Goal: Learn about a topic

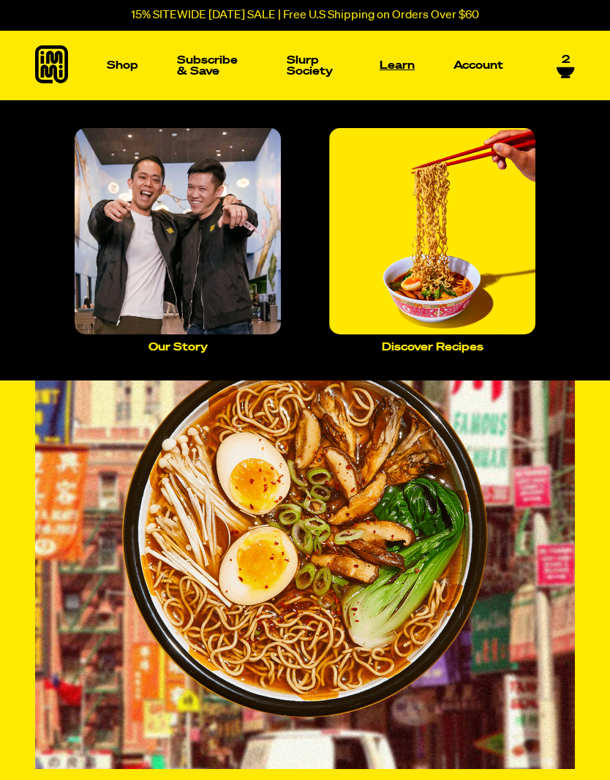
click at [410, 64] on p "Learn" at bounding box center [397, 65] width 35 height 11
click at [229, 236] on img "Main navigation" at bounding box center [178, 231] width 206 height 206
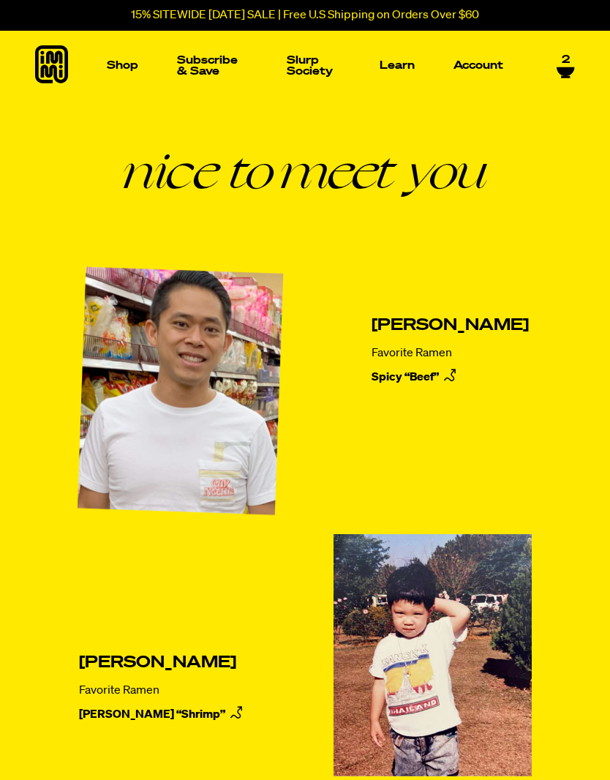
click at [227, 407] on img at bounding box center [181, 391] width 219 height 258
click at [228, 402] on img at bounding box center [181, 391] width 219 height 258
click at [227, 402] on img at bounding box center [181, 391] width 219 height 258
click at [217, 395] on img at bounding box center [181, 391] width 219 height 258
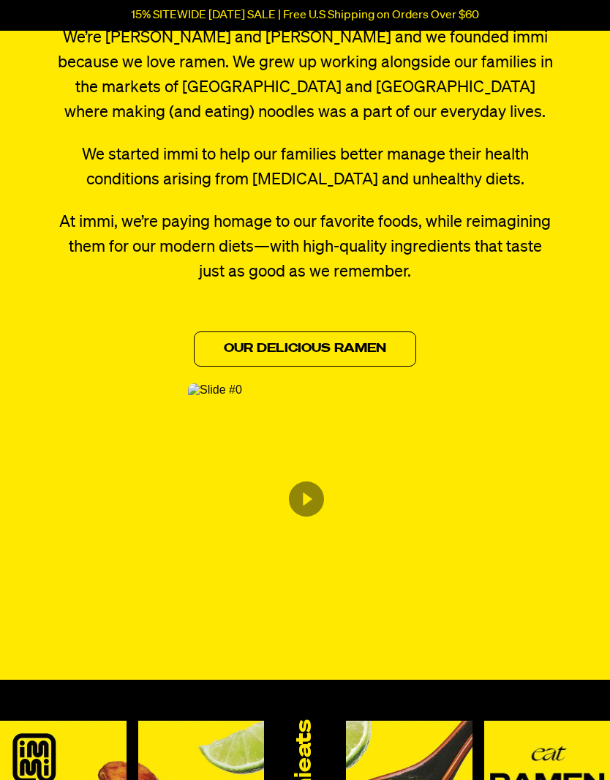
scroll to position [838, 0]
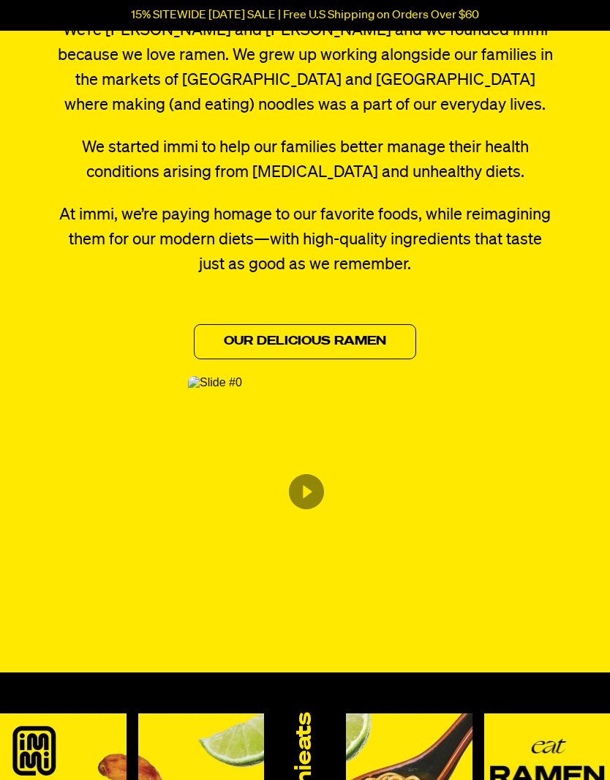
click at [242, 390] on img "Content from Archive App" at bounding box center [215, 383] width 54 height 13
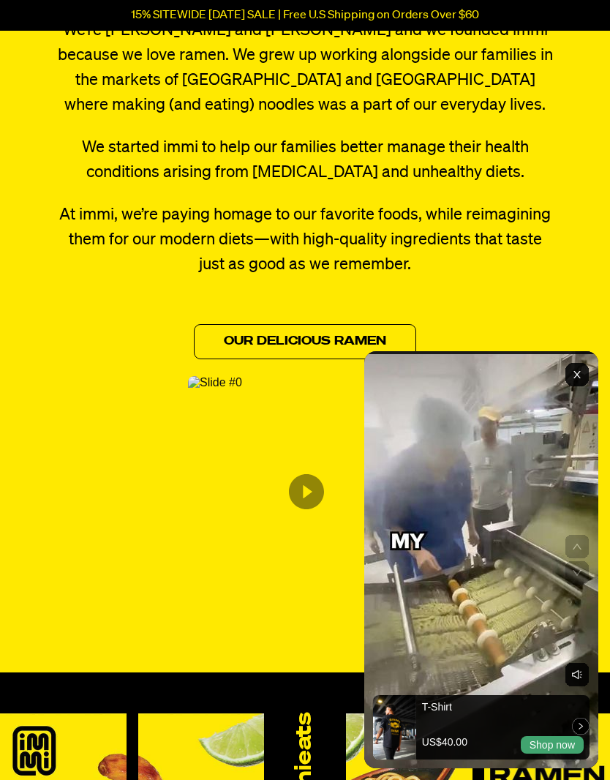
scroll to position [898, 0]
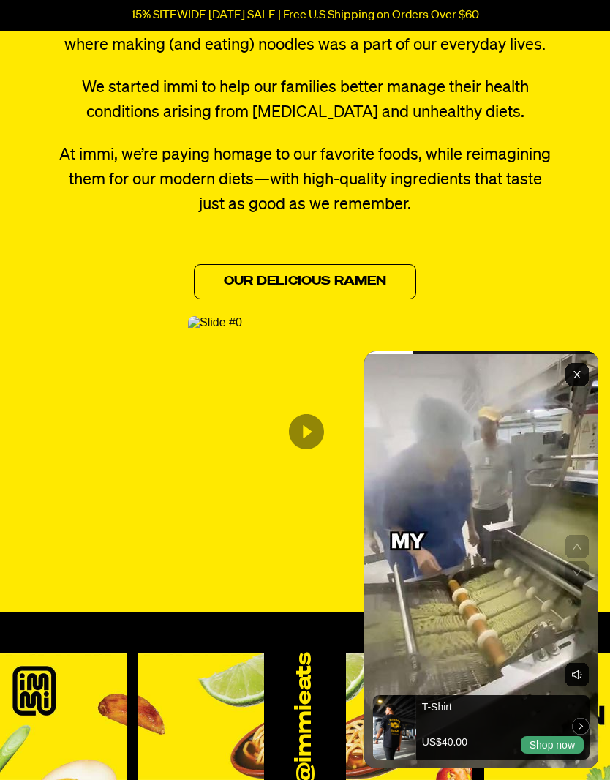
click at [524, 631] on video "UGC Video" at bounding box center [481, 559] width 234 height 417
click at [536, 630] on video "UGC Video" at bounding box center [481, 559] width 234 height 417
click at [506, 408] on video "UGC Video" at bounding box center [481, 559] width 234 height 417
click at [500, 514] on video "UGC Video" at bounding box center [481, 559] width 234 height 417
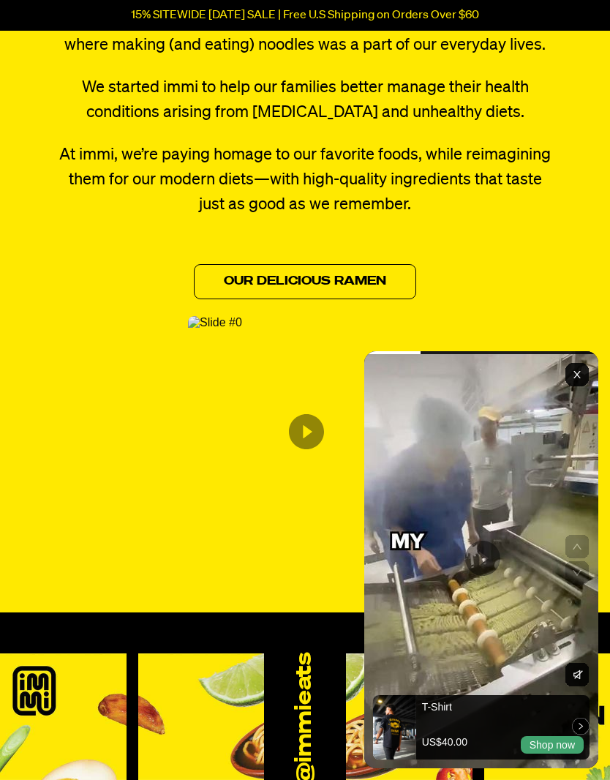
click at [485, 565] on icon "Play video" at bounding box center [482, 558] width 35 height 35
